Goal: Information Seeking & Learning: Understand process/instructions

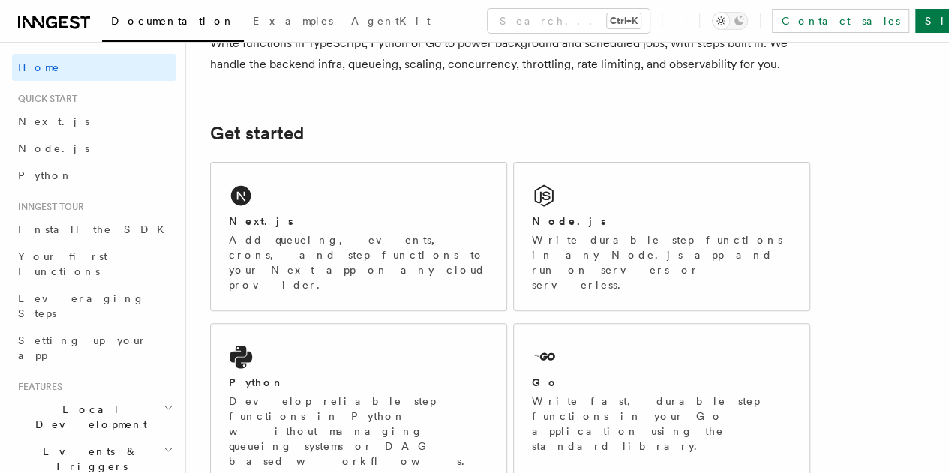
scroll to position [157, 0]
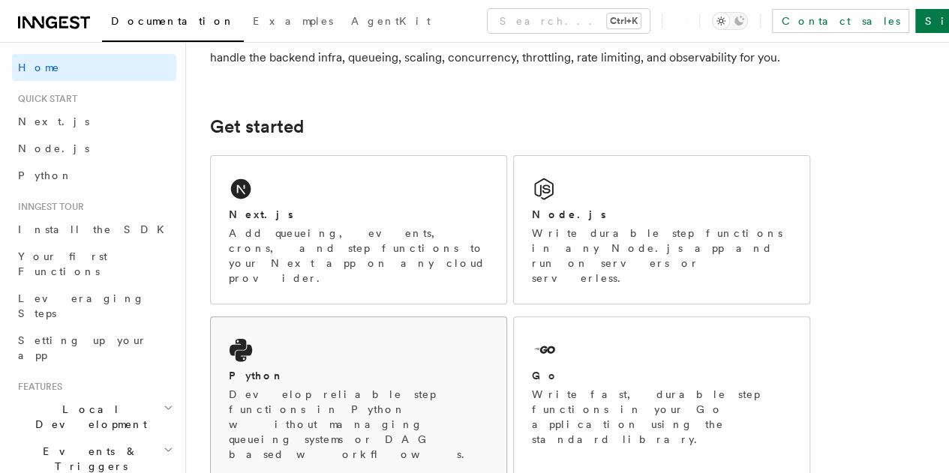
click at [229, 345] on icon at bounding box center [241, 350] width 24 height 24
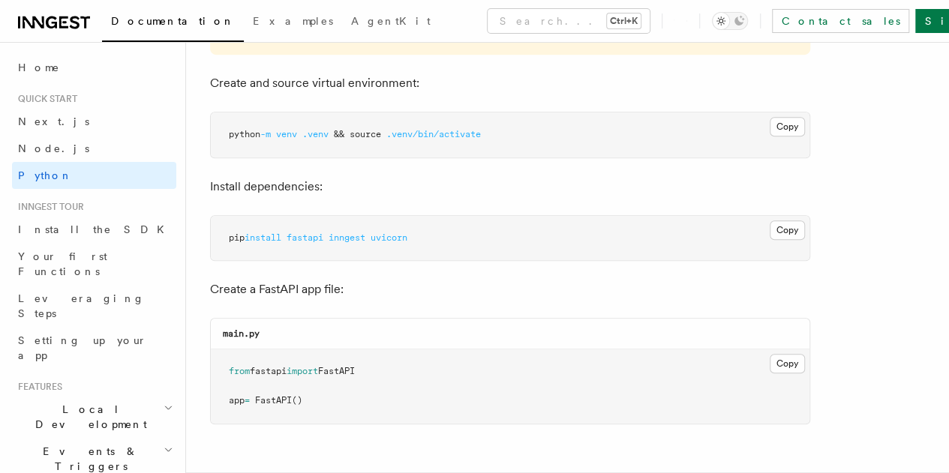
scroll to position [434, 0]
click at [521, 292] on p "Create a FastAPI app file:" at bounding box center [510, 287] width 600 height 21
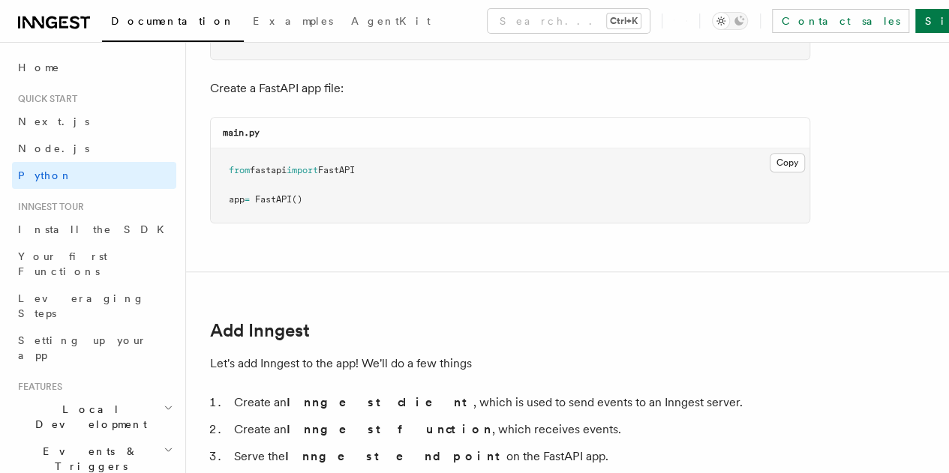
click at [578, 354] on p "Let's add Inngest to the app! We'll do a few things" at bounding box center [510, 363] width 600 height 21
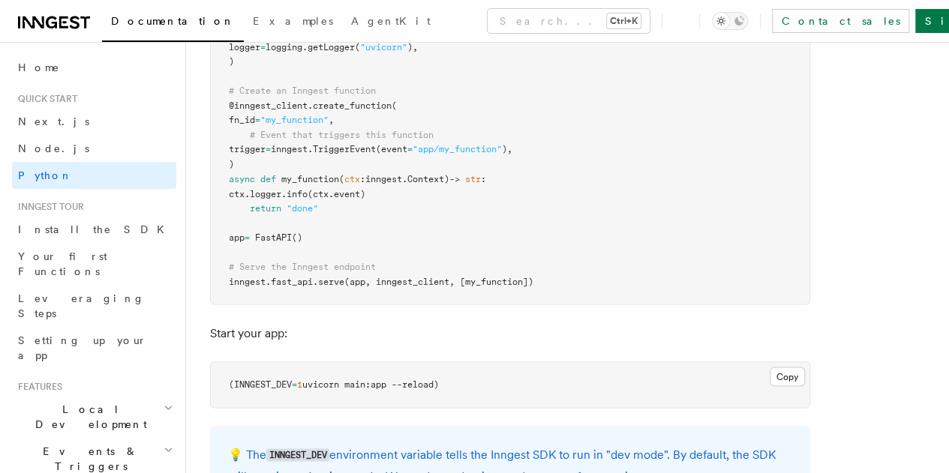
scroll to position [1241, 0]
